Goal: Entertainment & Leisure: Consume media (video, audio)

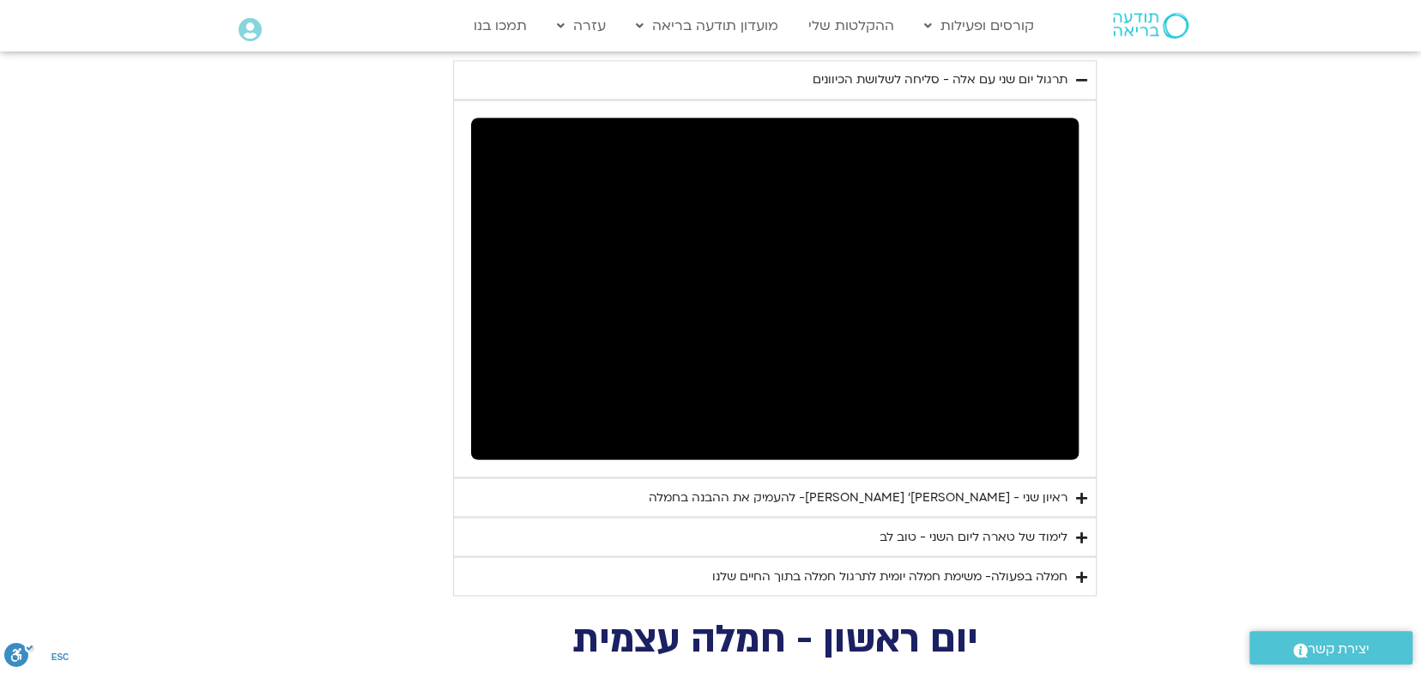
scroll to position [1626, 0]
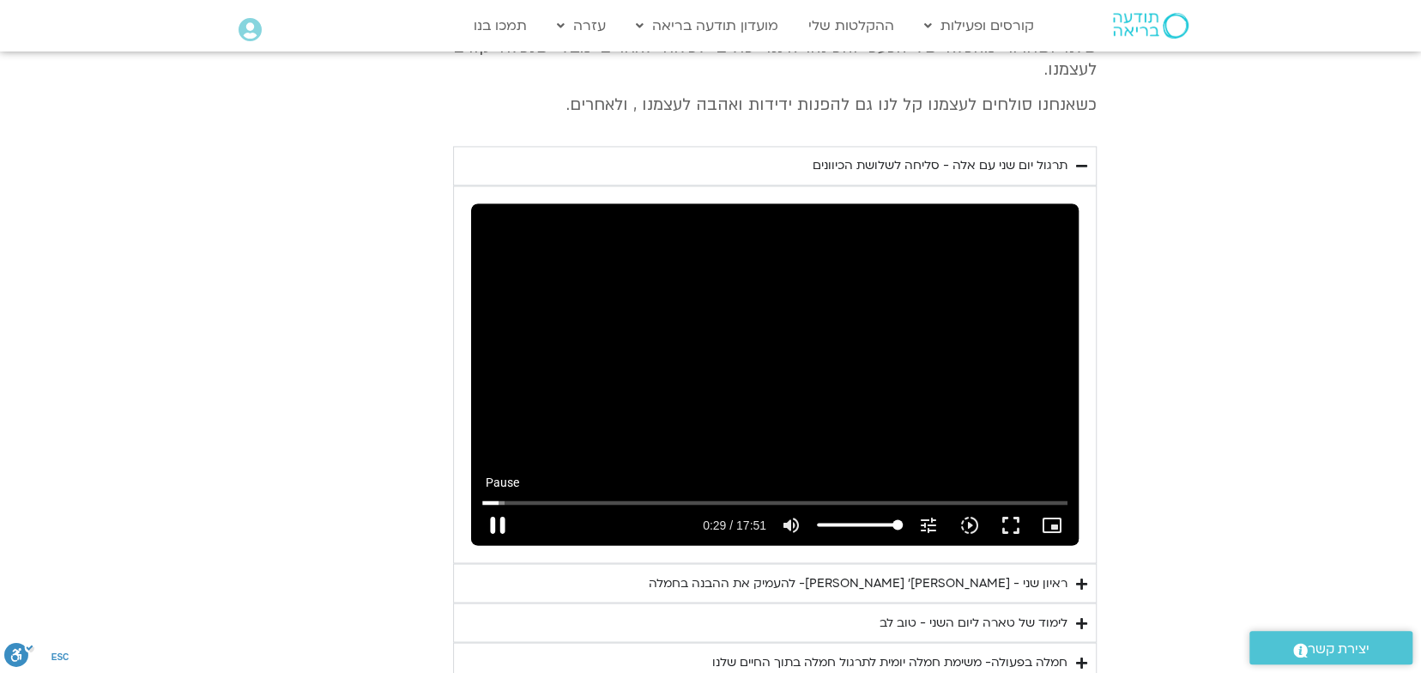
click at [498, 505] on button "pause" at bounding box center [497, 524] width 41 height 41
click at [499, 504] on button "play_arrow" at bounding box center [497, 524] width 41 height 41
click at [499, 504] on button "pause" at bounding box center [497, 524] width 41 height 41
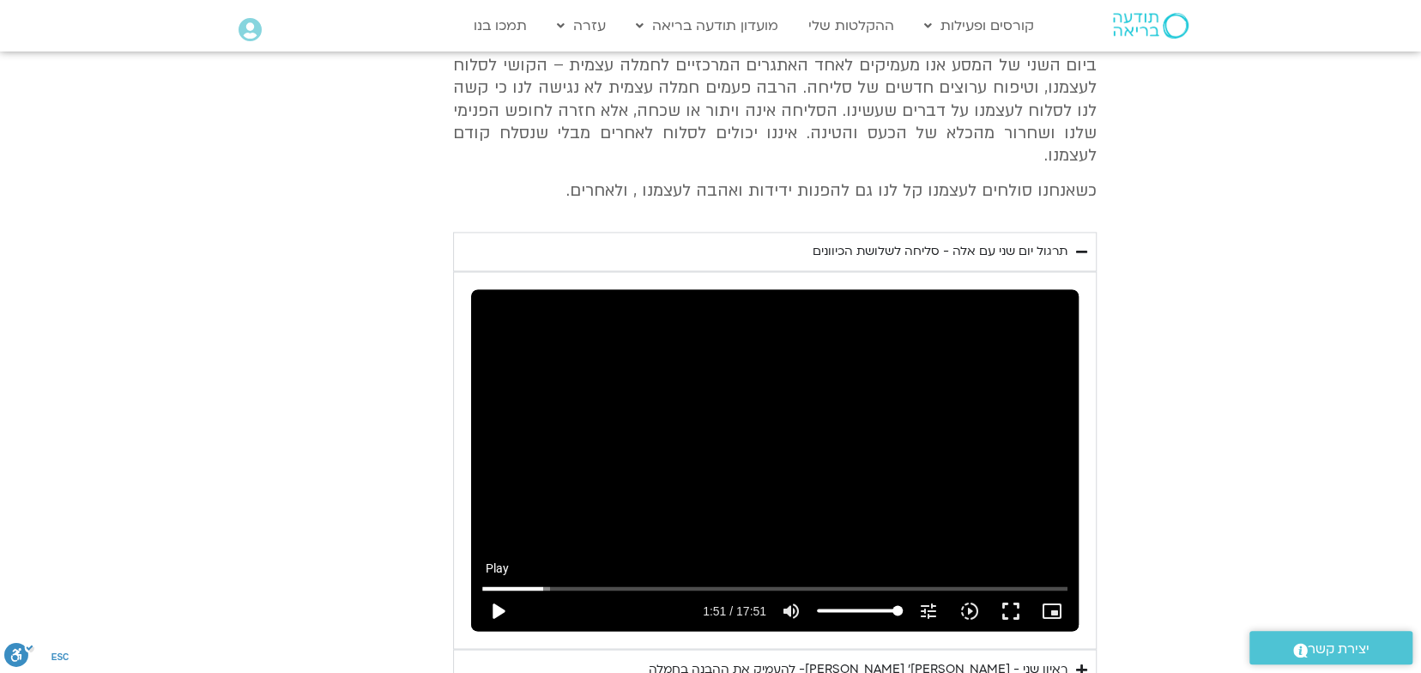
click at [504, 590] on button "play_arrow" at bounding box center [497, 610] width 41 height 41
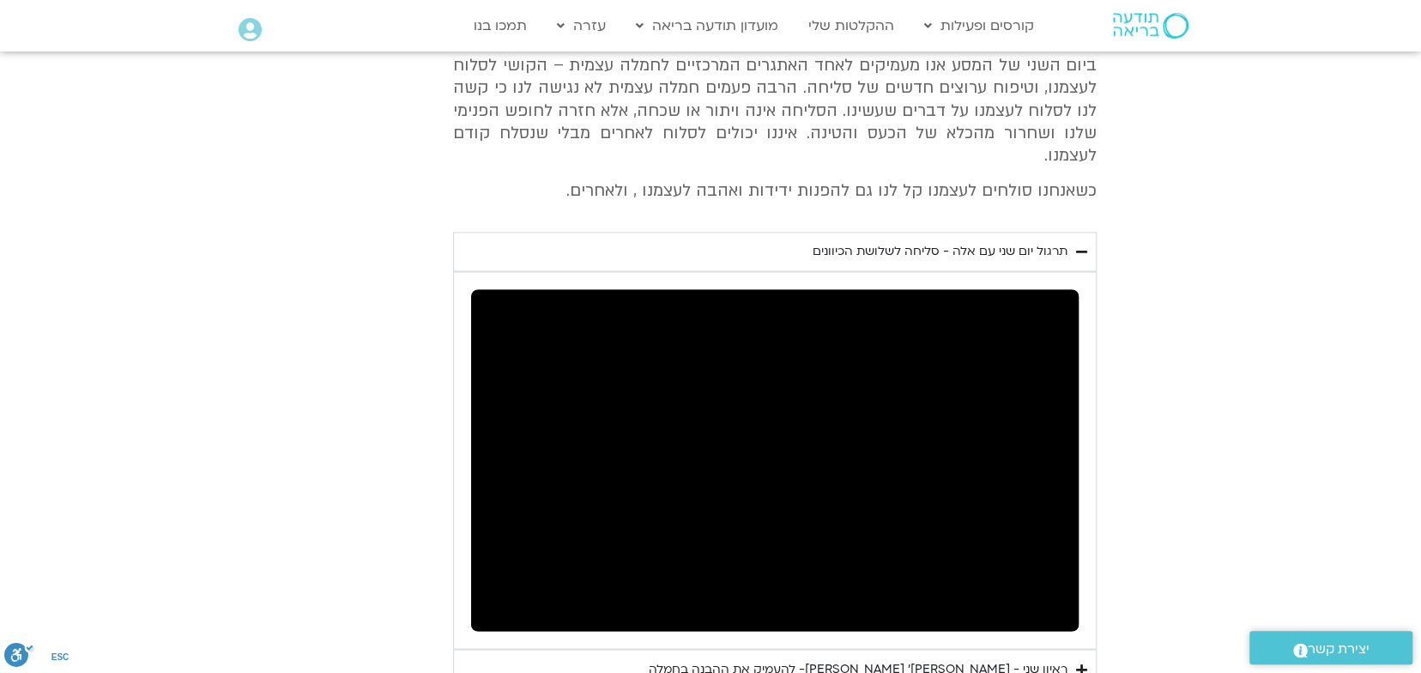
click at [240, 518] on section "יום שני - סליחה וטוב לב "סליחה אינה שכחה או התעלמות מהתנהגות פוגעת. במקום זאת, …" at bounding box center [710, 355] width 1421 height 823
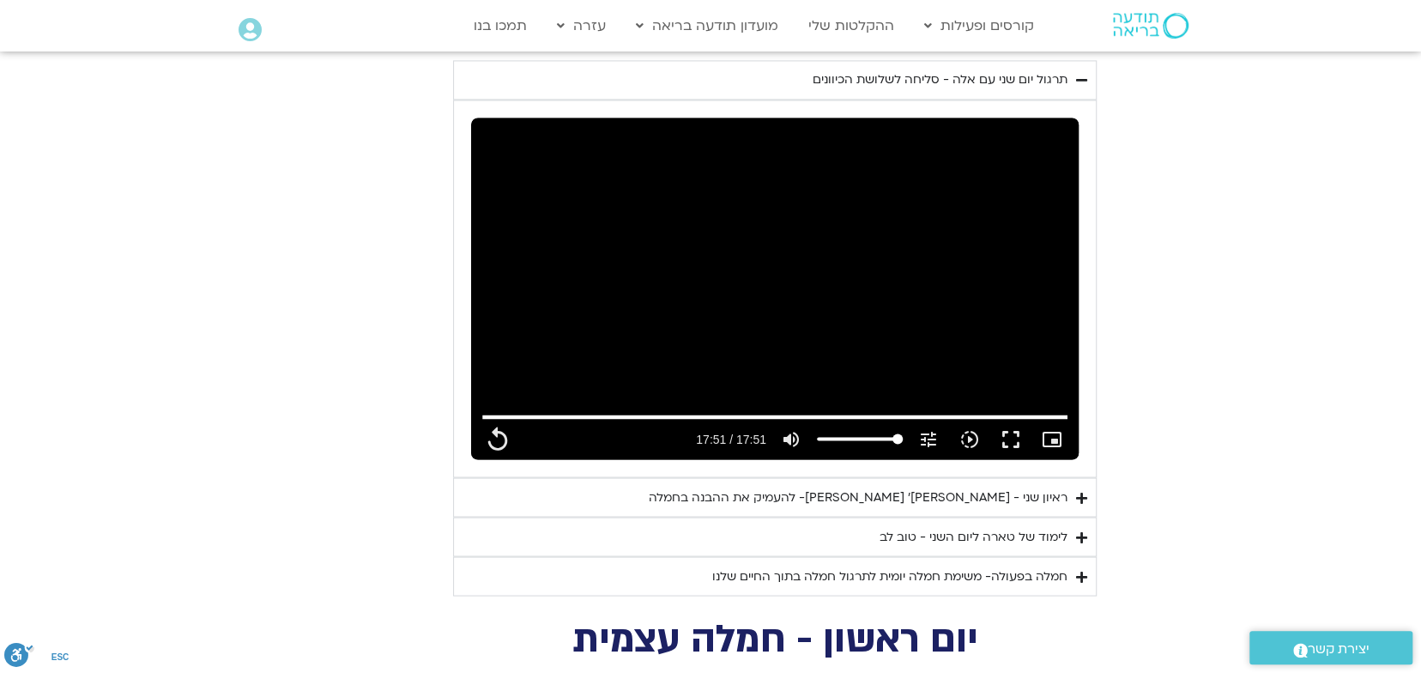
scroll to position [1797, 0]
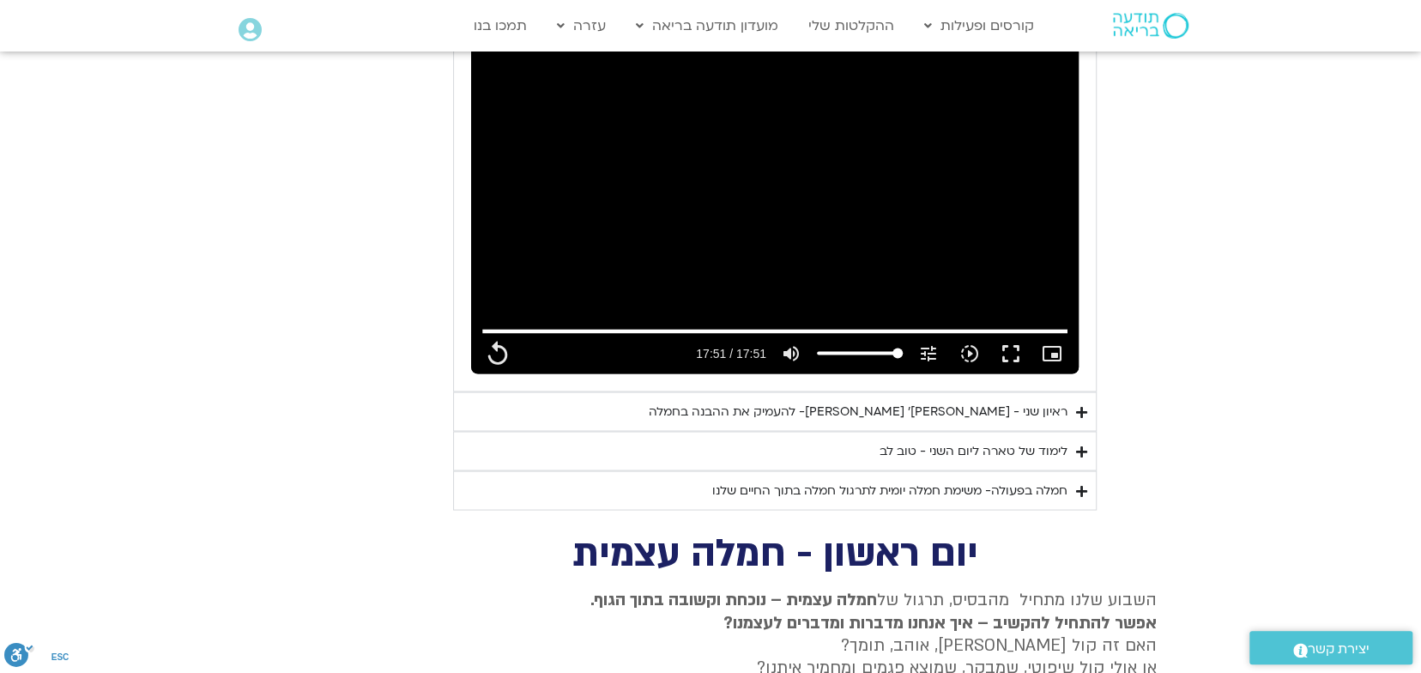
click at [1083, 405] on icon "Accordion. Open links with Enter or Space, close with Escape, and navigate with…" at bounding box center [1081, 411] width 11 height 13
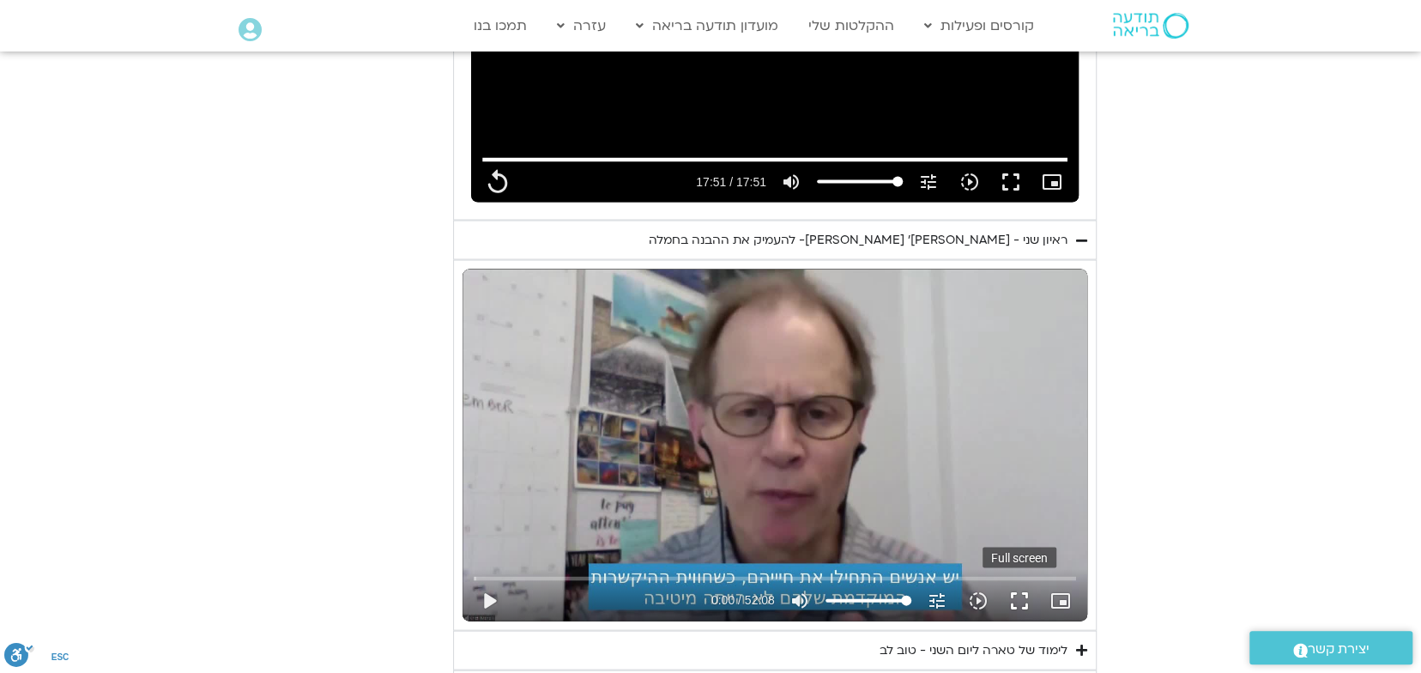
scroll to position [2055, 0]
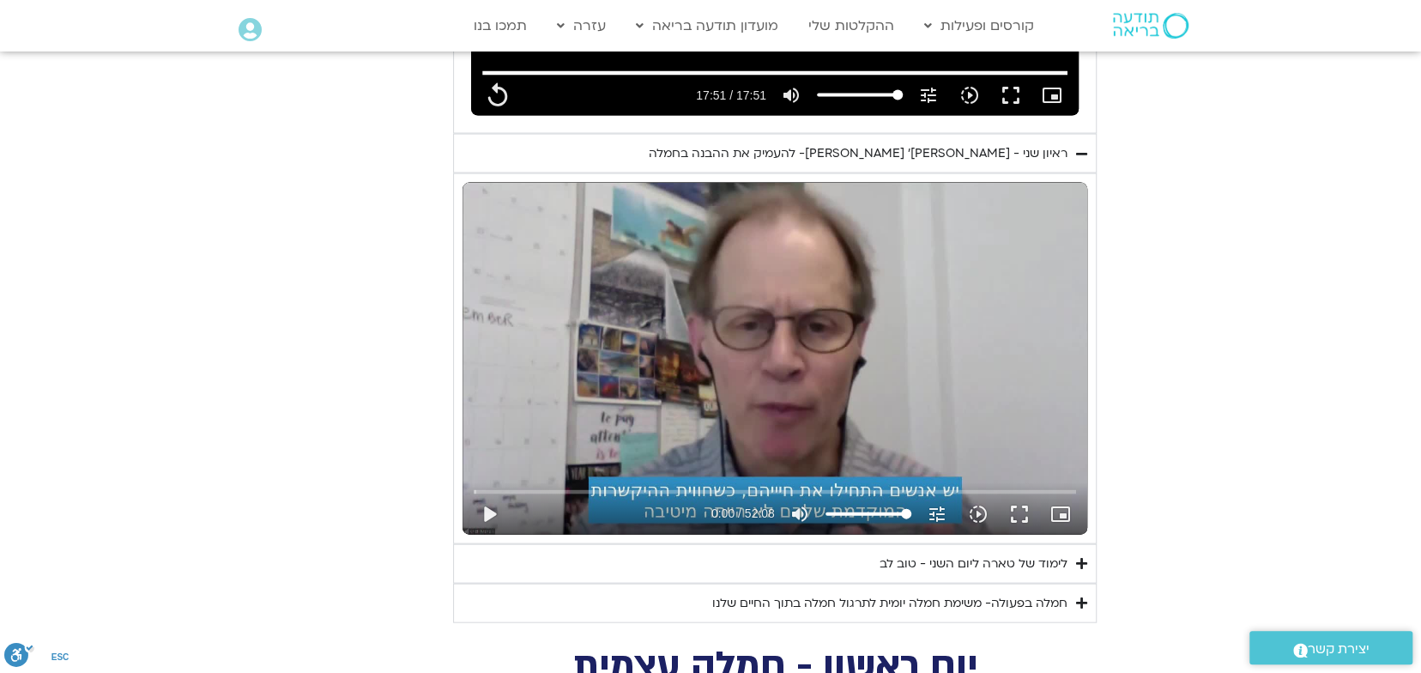
click at [1085, 557] on icon "Accordion. Open links with Enter or Space, close with Escape, and navigate with…" at bounding box center [1081, 563] width 11 height 13
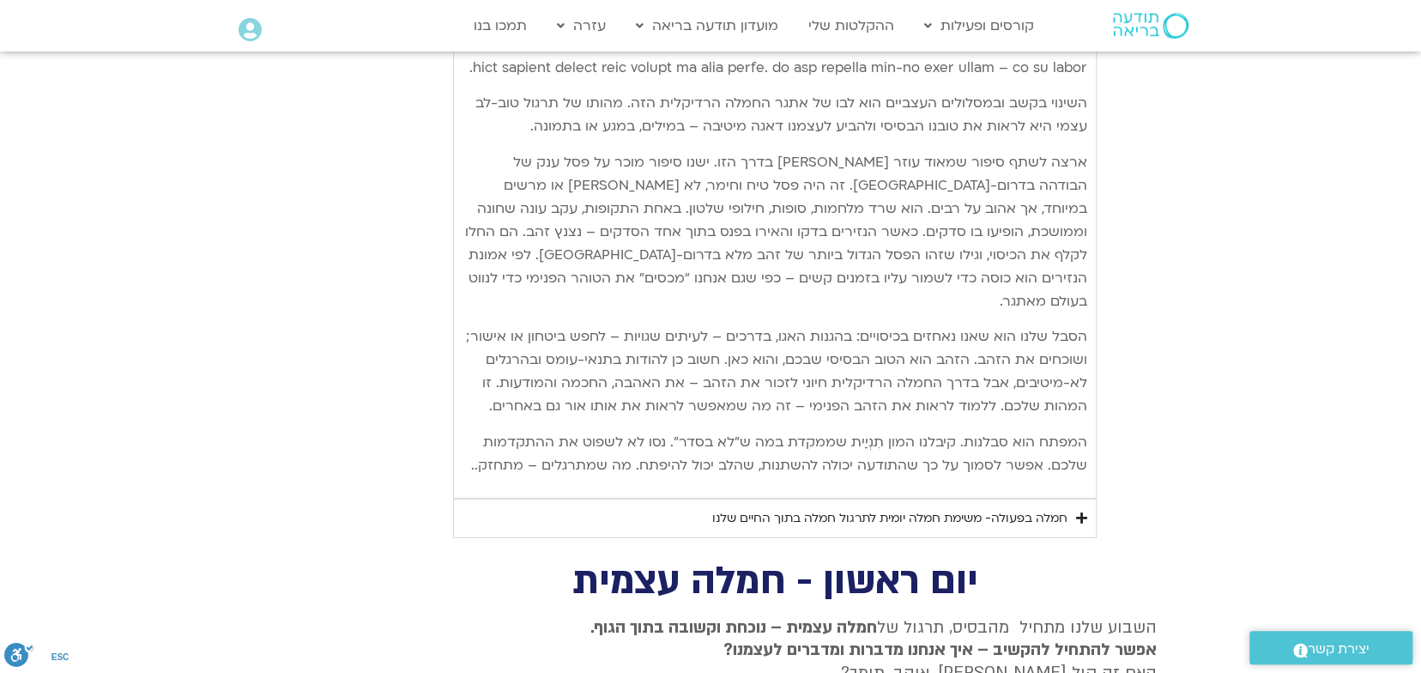
scroll to position [3085, 0]
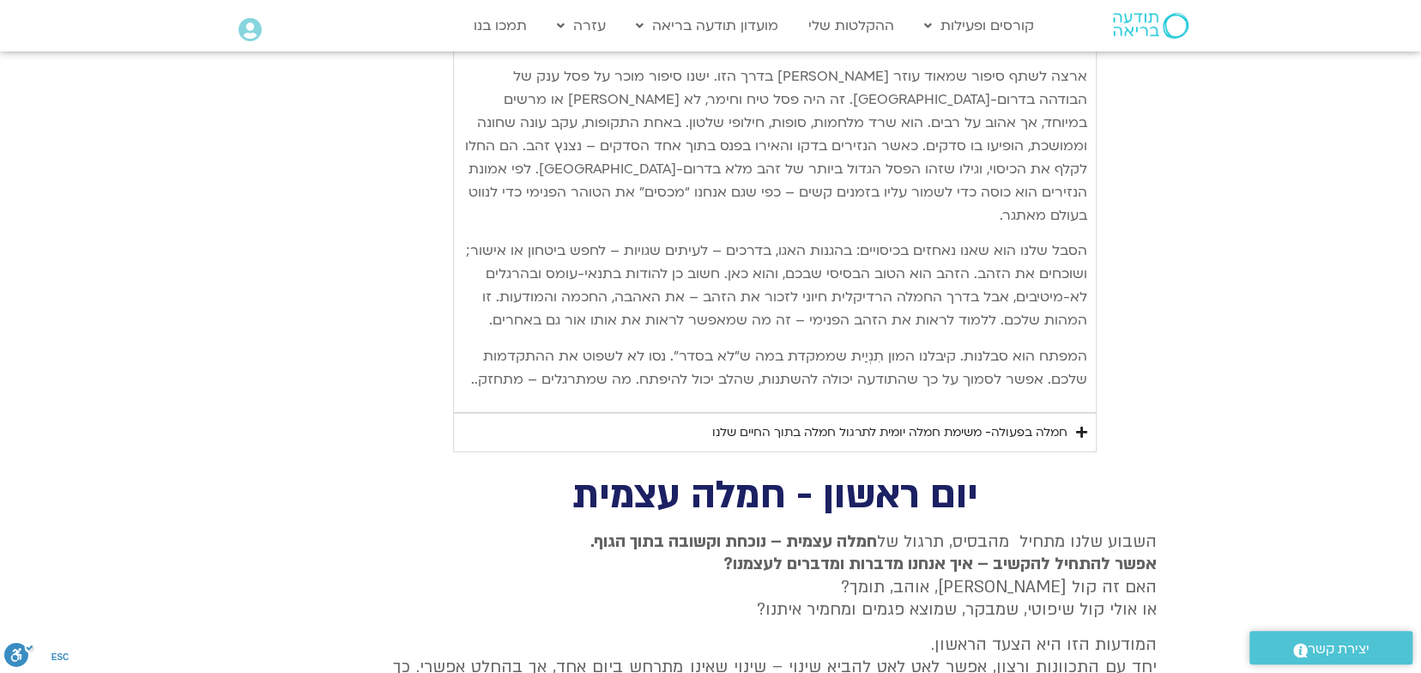
click at [1082, 426] on icon "Accordion. Open links with Enter or Space, close with Escape, and navigate with…" at bounding box center [1081, 432] width 11 height 13
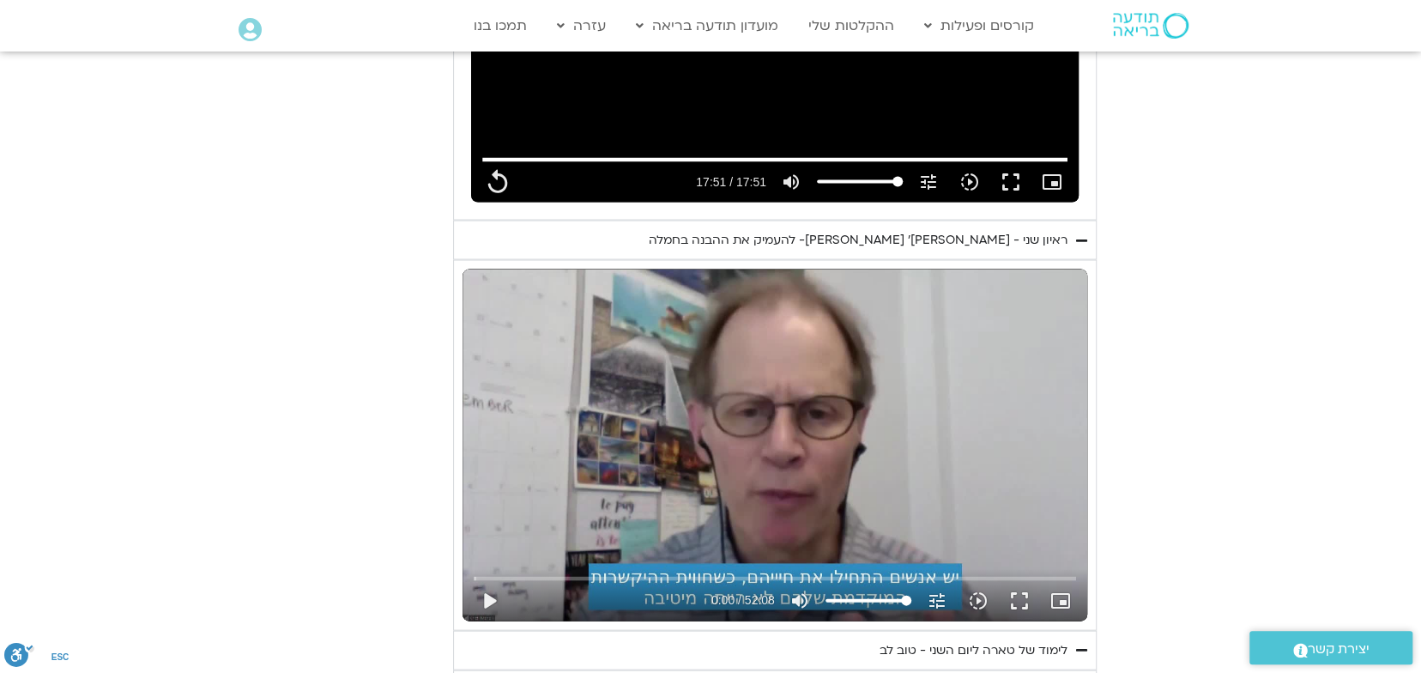
scroll to position [2055, 0]
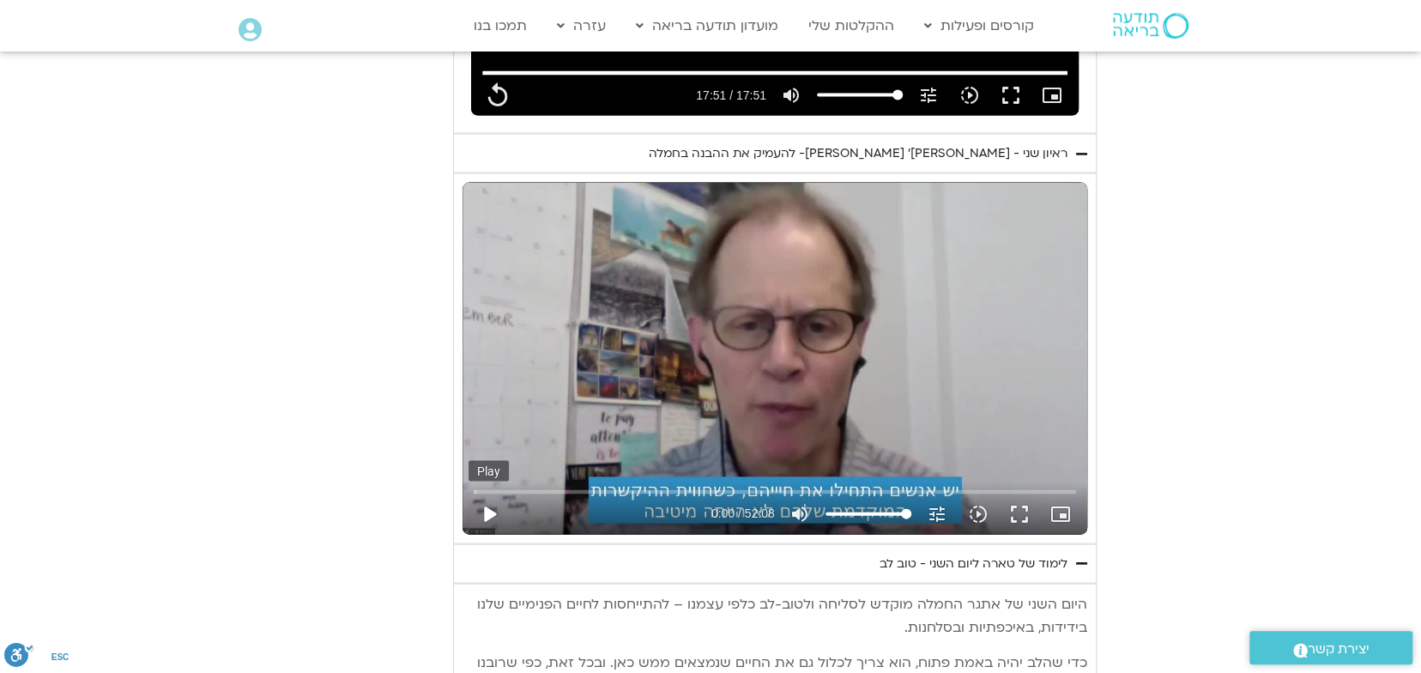
click at [486, 493] on button "play_arrow" at bounding box center [489, 513] width 41 height 41
type input "1071.88"
type input "0.147896"
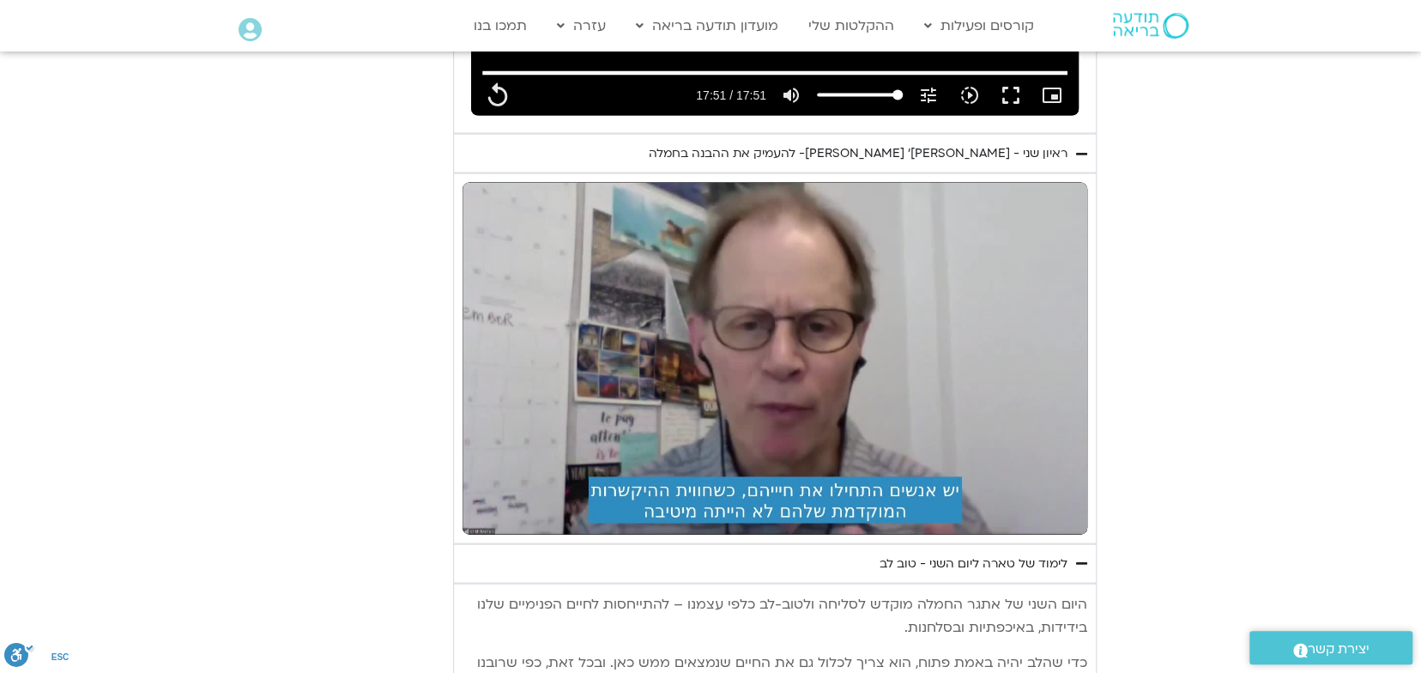
type input "1071.88"
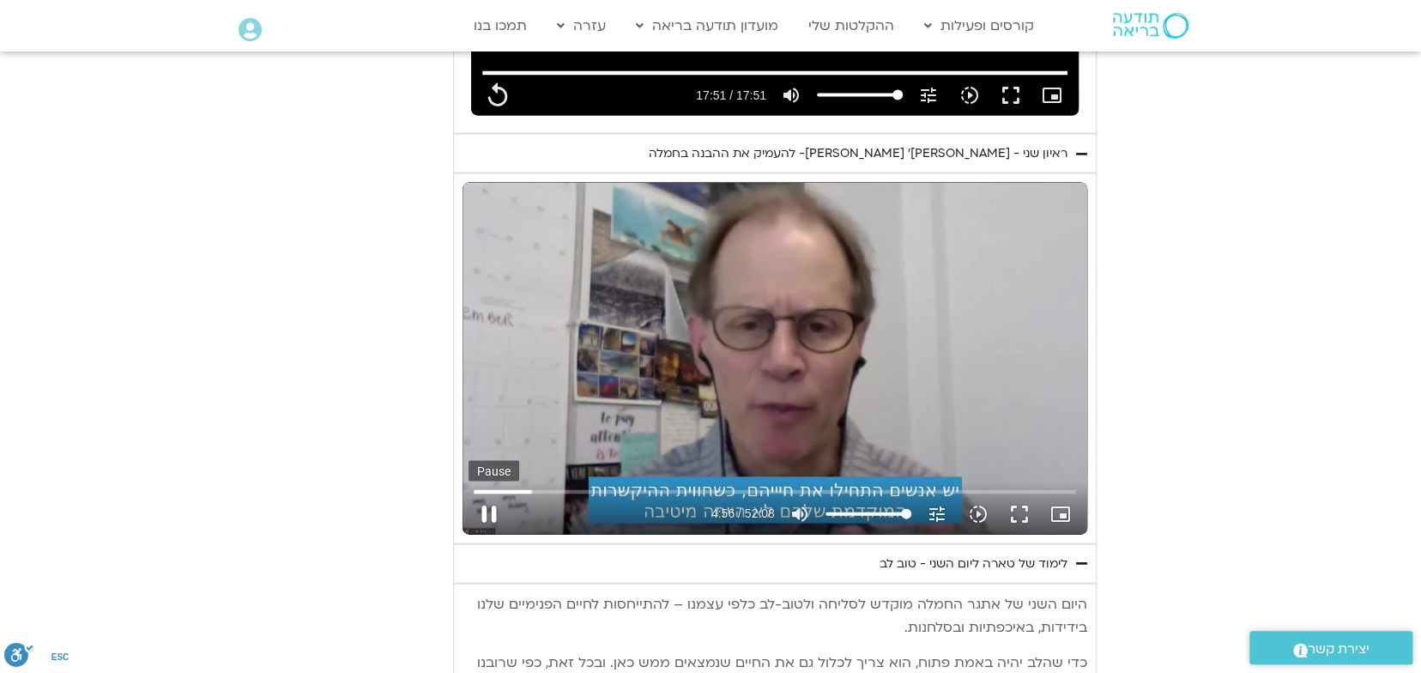
type input "296.264973"
type input "1071.88"
type input "296.397913"
type input "1071.88"
type input "296.465904"
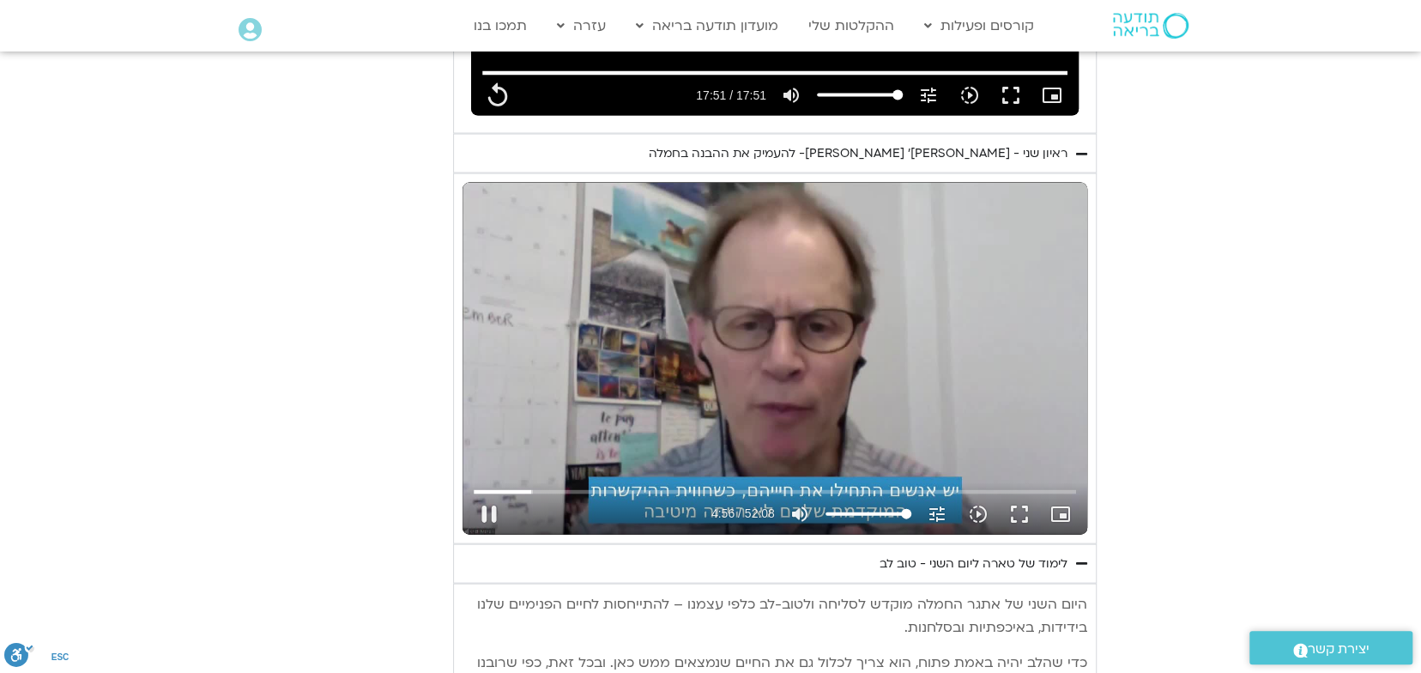
type input "1071.88"
type input "296.566665"
type input "1071.88"
type input "296.747669"
type input "1071.88"
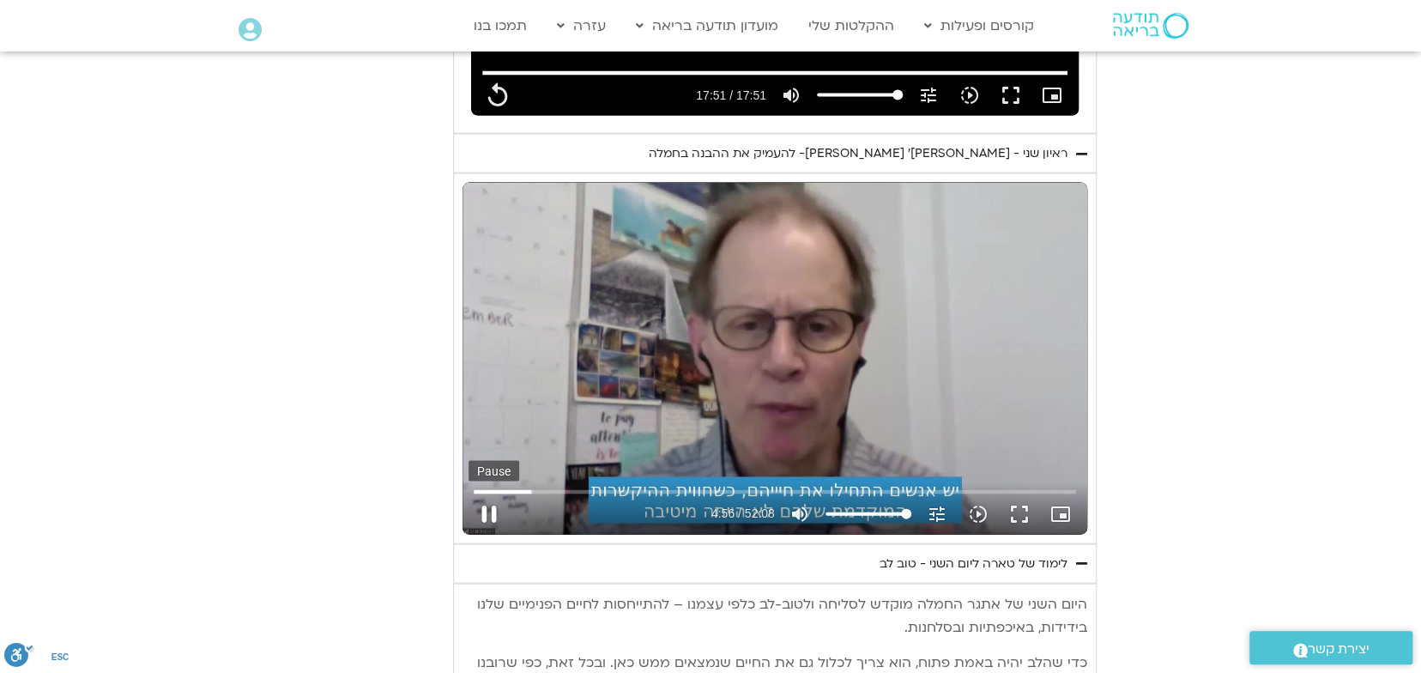
type input "296.932194"
type input "1071.88"
type input "297.031817"
type input "1071.88"
type input "297.181941"
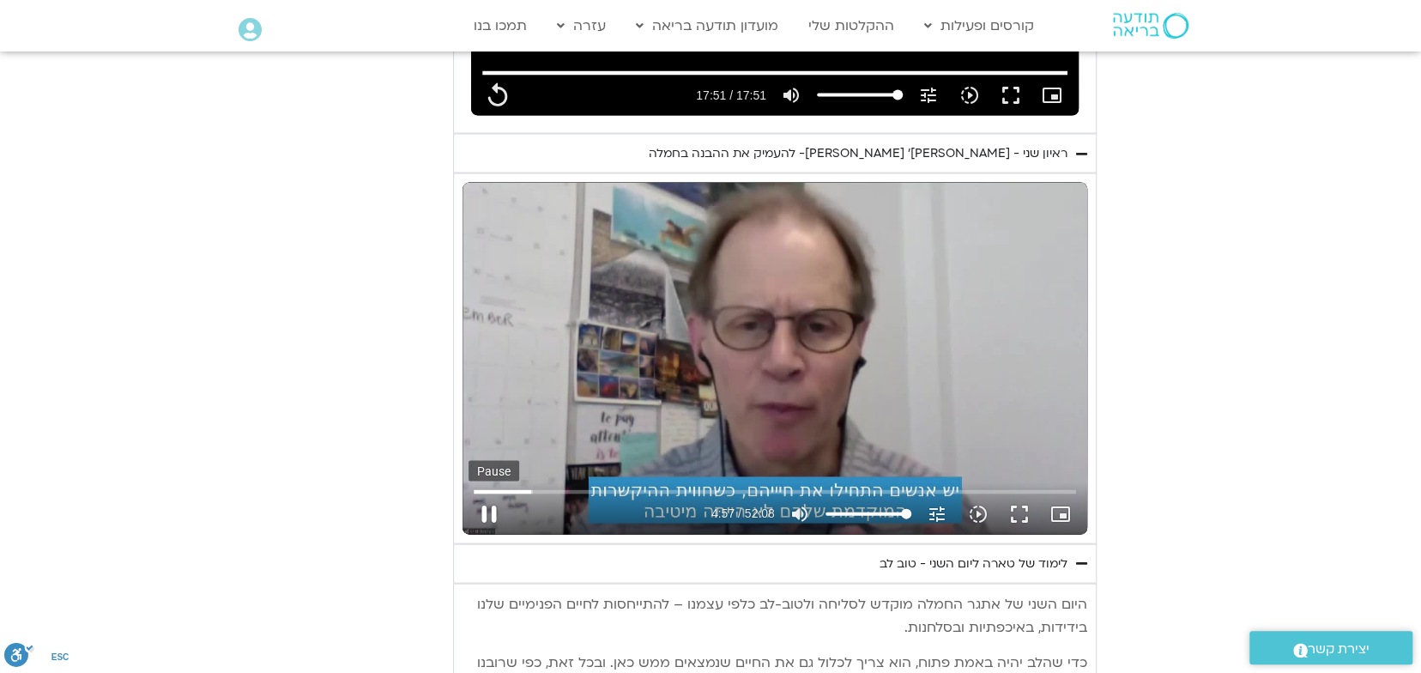
type input "1071.88"
type input "297.30058"
type input "1071.88"
click at [497, 493] on button "pause" at bounding box center [489, 513] width 41 height 41
type input "297.431665"
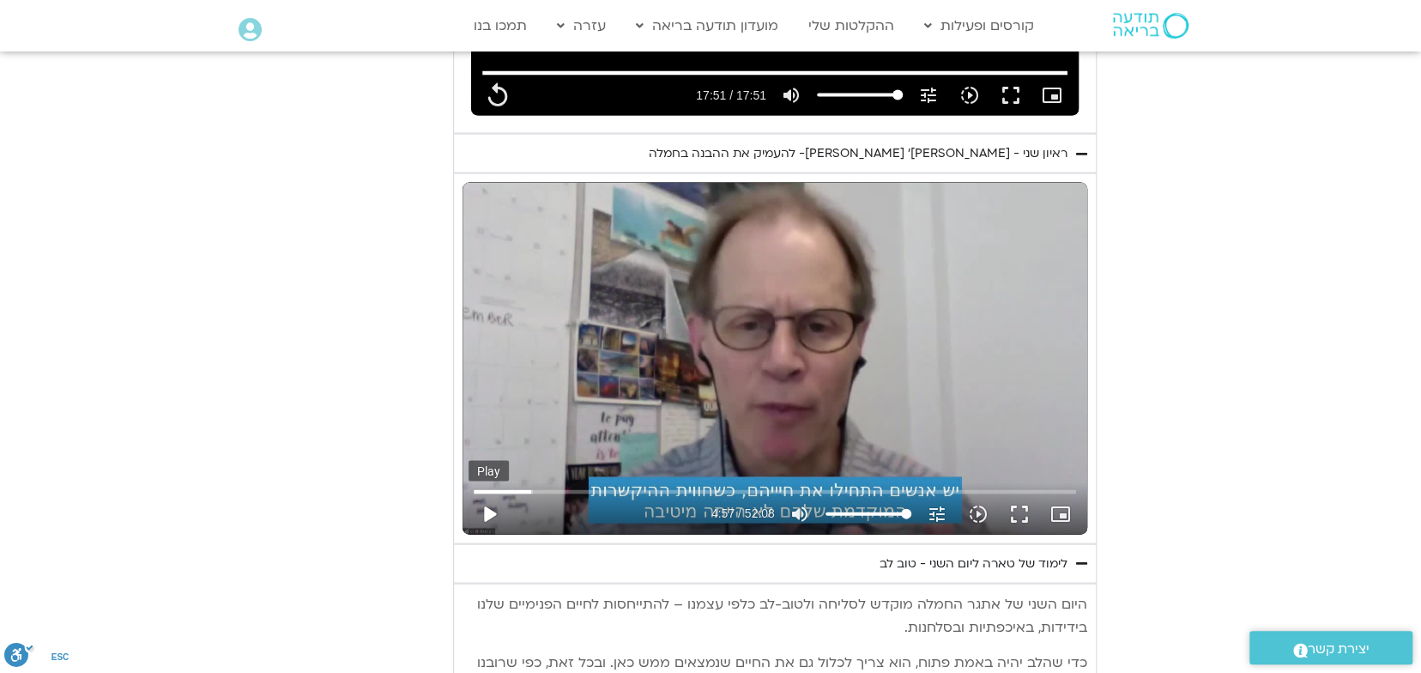
type input "1071.88"
